Goal: Check status: Check status

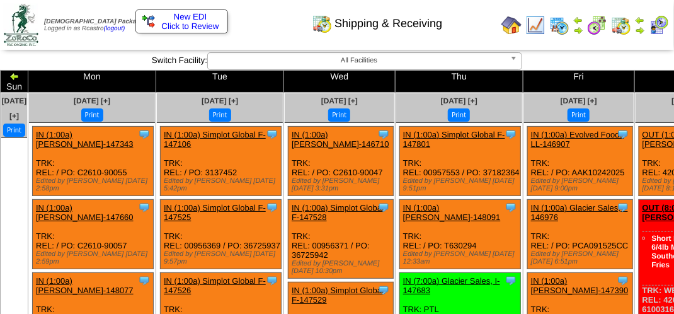
click at [20, 77] on img at bounding box center [14, 76] width 10 height 10
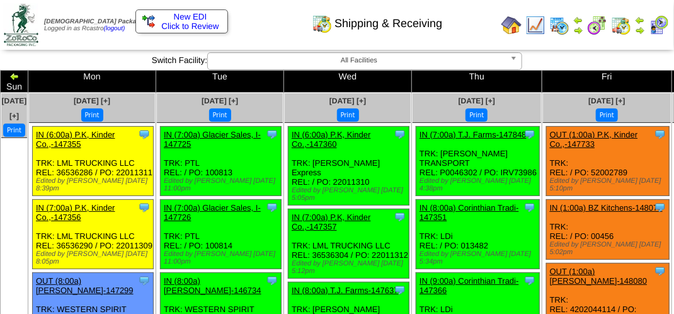
click at [341, 108] on button "Print" at bounding box center [348, 114] width 22 height 13
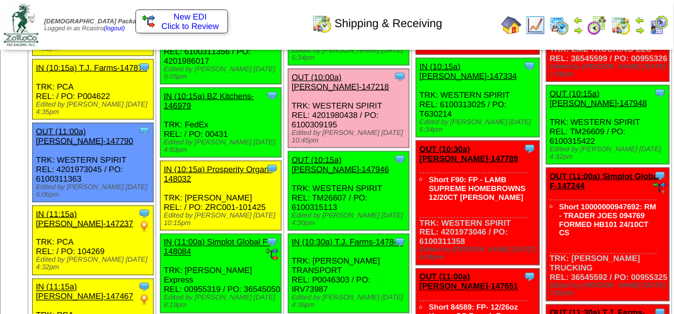
scroll to position [622, 0]
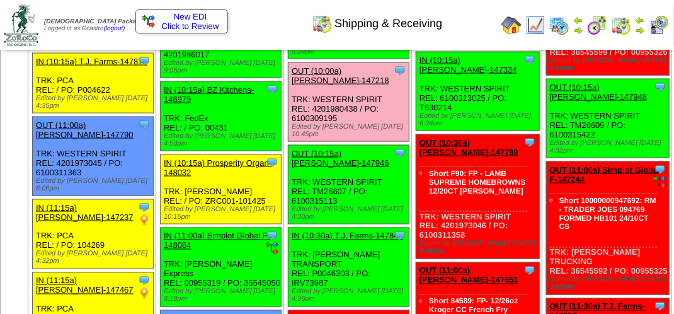
click at [326, 85] on link "OUT (10:00a) Lamb-Weston-147218" at bounding box center [341, 75] width 98 height 19
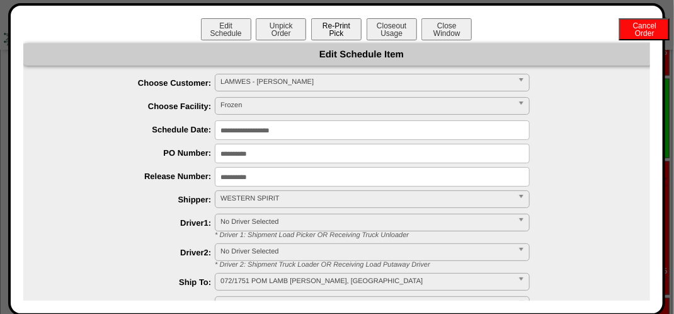
click at [346, 30] on button "Re-Print Pick" at bounding box center [336, 29] width 50 height 22
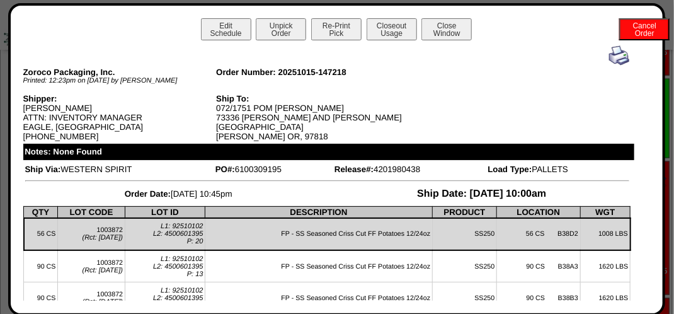
click at [615, 55] on img at bounding box center [619, 55] width 20 height 20
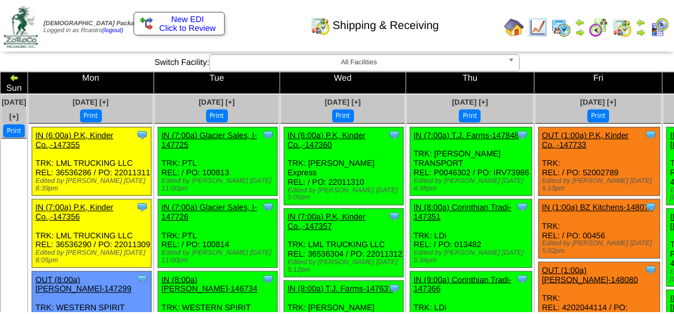
scroll to position [622, 0]
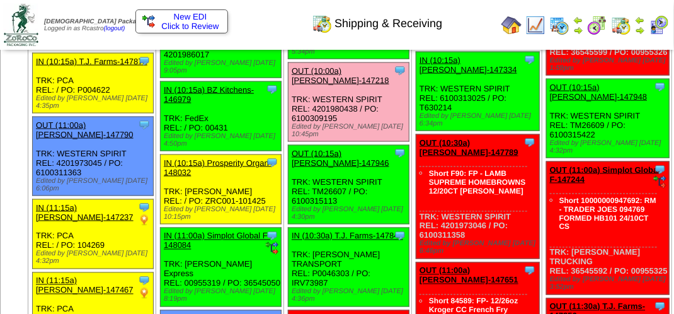
click at [645, 25] on img at bounding box center [640, 30] width 10 height 10
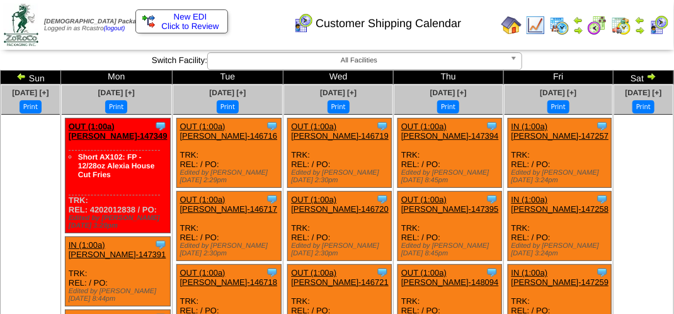
click at [29, 79] on link at bounding box center [22, 78] width 13 height 10
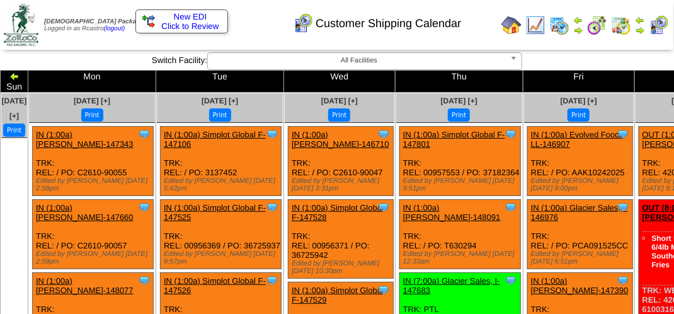
click at [20, 79] on link at bounding box center [14, 78] width 10 height 10
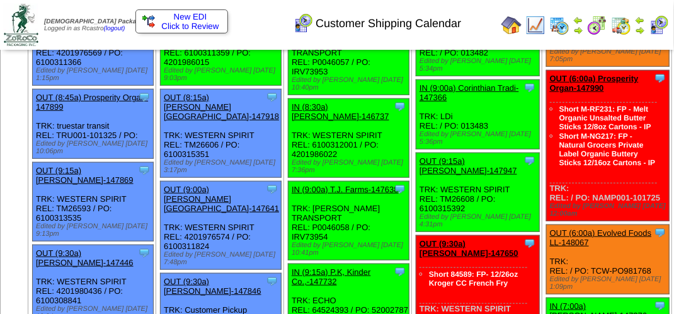
scroll to position [266, 0]
